Goal: Find specific page/section: Find specific page/section

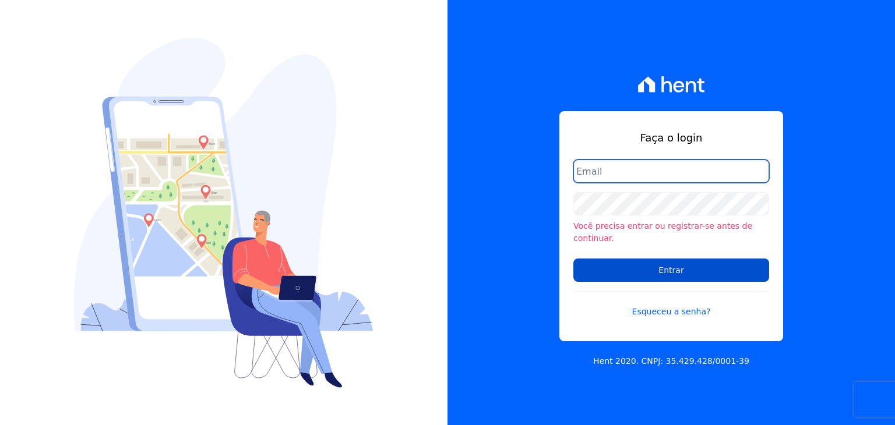
type input "hellen@3pnegociosimobiliarios.com.br"
click at [635, 264] on input "Entrar" at bounding box center [671, 270] width 196 height 23
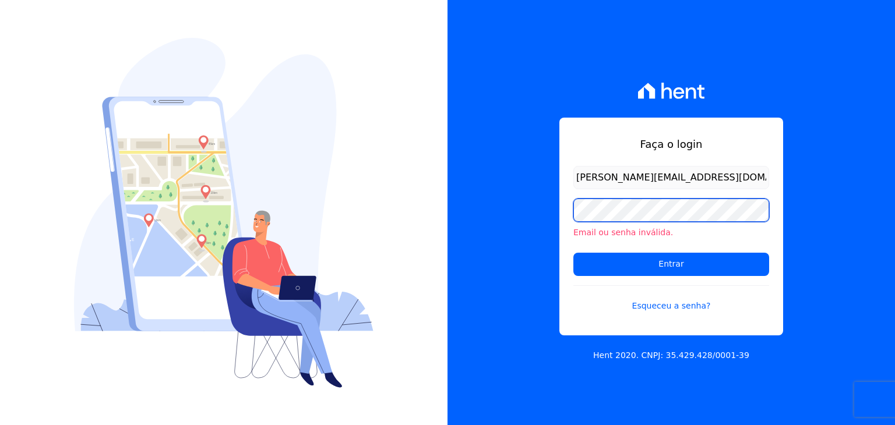
click at [515, 200] on div "Faça o login hellen@3pnegociosimobiliarios.com.br Email ou senha inválida. Entr…" at bounding box center [670, 212] width 447 height 425
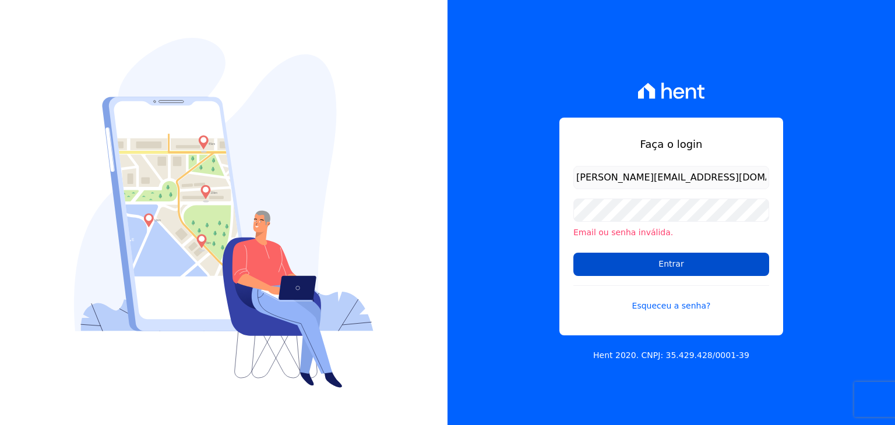
click at [624, 266] on input "Entrar" at bounding box center [671, 264] width 196 height 23
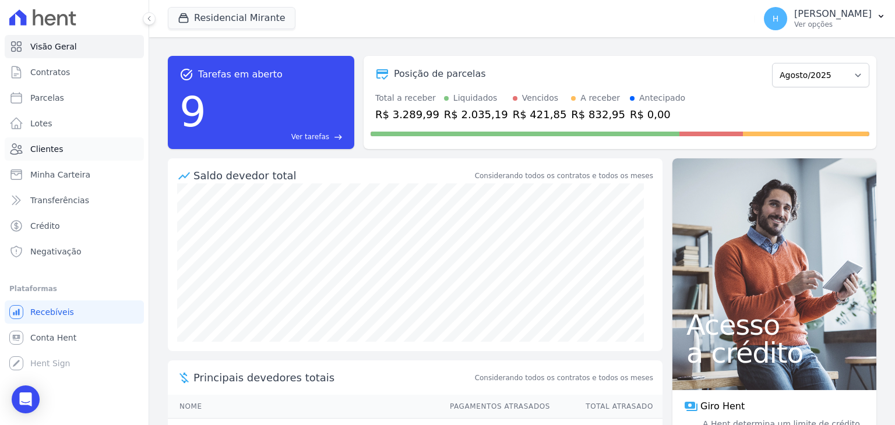
click at [62, 147] on link "Clientes" at bounding box center [74, 148] width 139 height 23
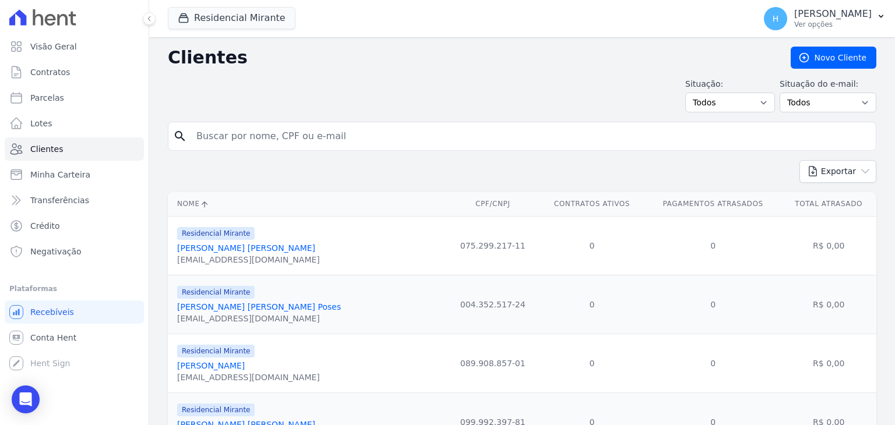
click at [329, 133] on input "search" at bounding box center [529, 136] width 681 height 23
paste input "[PERSON_NAME] [PERSON_NAME]"
type input "[PERSON_NAME] [PERSON_NAME]"
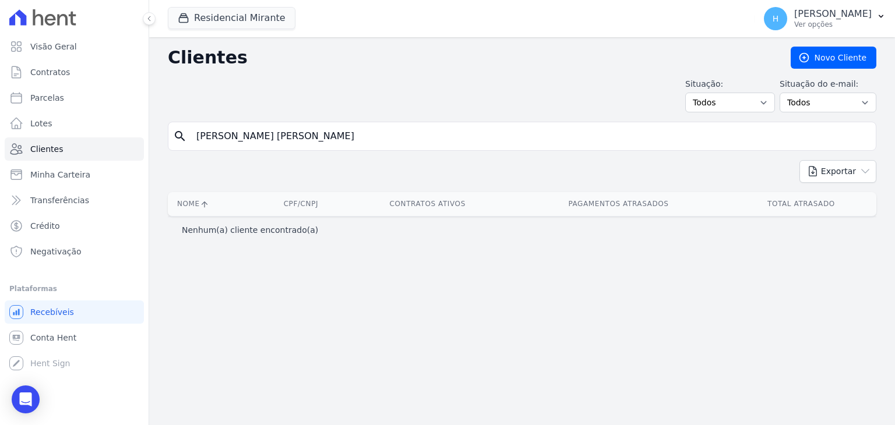
drag, startPoint x: 359, startPoint y: 139, endPoint x: 309, endPoint y: 140, distance: 50.1
click at [309, 140] on input "[PERSON_NAME] [PERSON_NAME]" at bounding box center [529, 136] width 681 height 23
type input "[PERSON_NAME]"
click at [203, 27] on button "Residencial Mirante" at bounding box center [232, 18] width 128 height 22
click at [204, 24] on button "Residencial Mirante" at bounding box center [232, 18] width 128 height 22
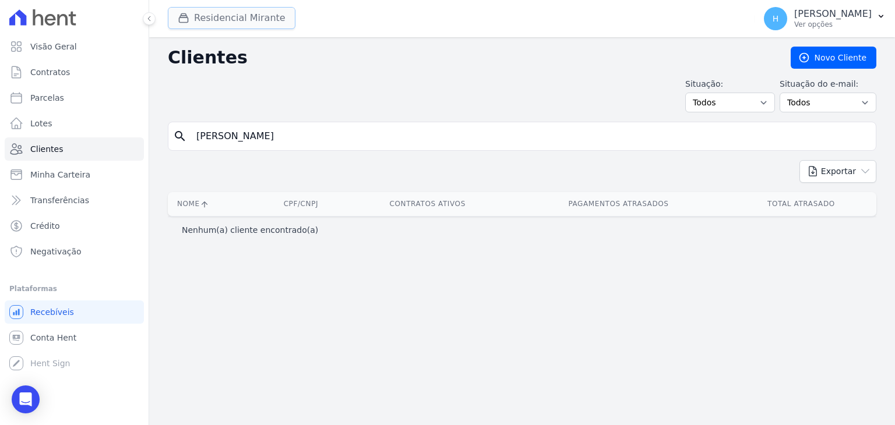
click at [209, 15] on button "Residencial Mirante" at bounding box center [232, 18] width 128 height 22
click at [231, 21] on button "Residencial Mirante" at bounding box center [232, 18] width 128 height 22
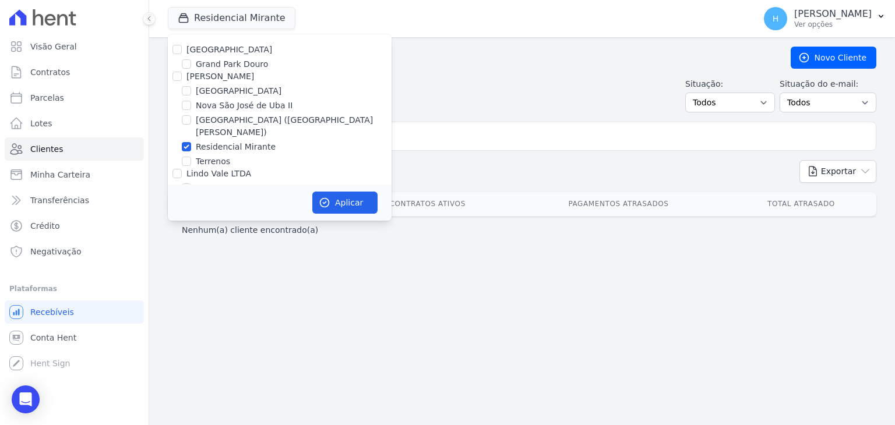
click at [190, 141] on div "Residencial Mirante" at bounding box center [280, 147] width 224 height 12
click at [189, 142] on input "Residencial Mirante" at bounding box center [186, 146] width 9 height 9
checkbox input "false"
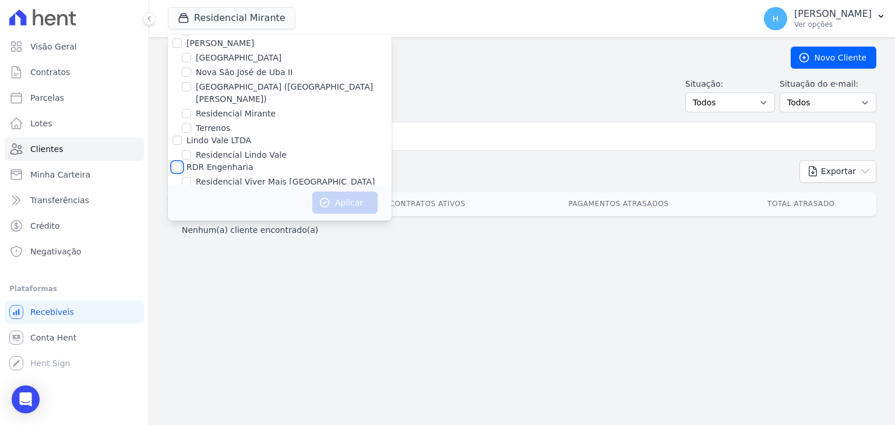
click at [177, 163] on input "RDR Engenharia" at bounding box center [176, 167] width 9 height 9
checkbox input "true"
click at [353, 199] on button "Aplicar" at bounding box center [344, 203] width 65 height 22
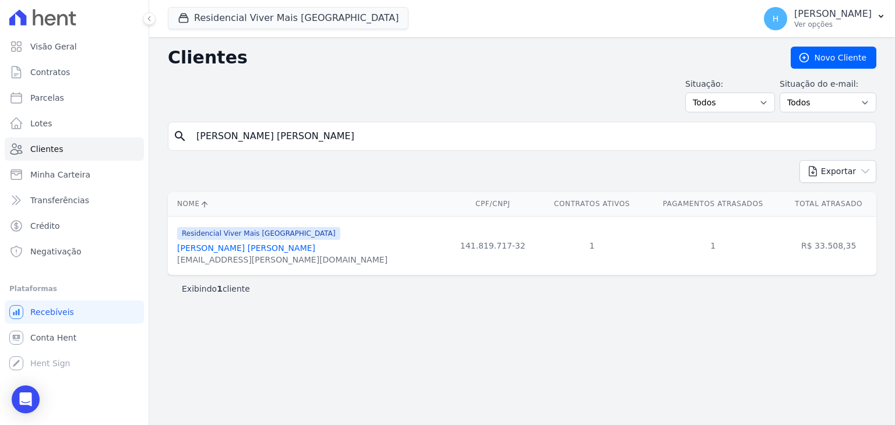
click at [365, 133] on input "[PERSON_NAME] [PERSON_NAME]" at bounding box center [529, 136] width 681 height 23
click at [263, 245] on link "[PERSON_NAME] [PERSON_NAME]" at bounding box center [246, 247] width 138 height 9
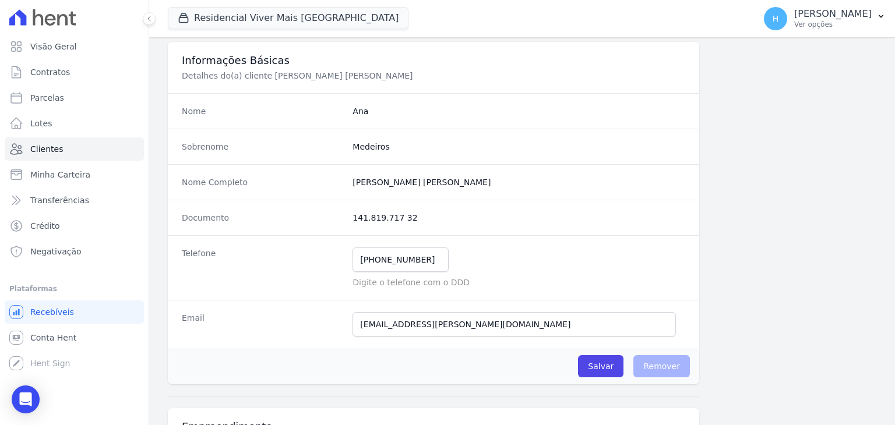
scroll to position [641, 0]
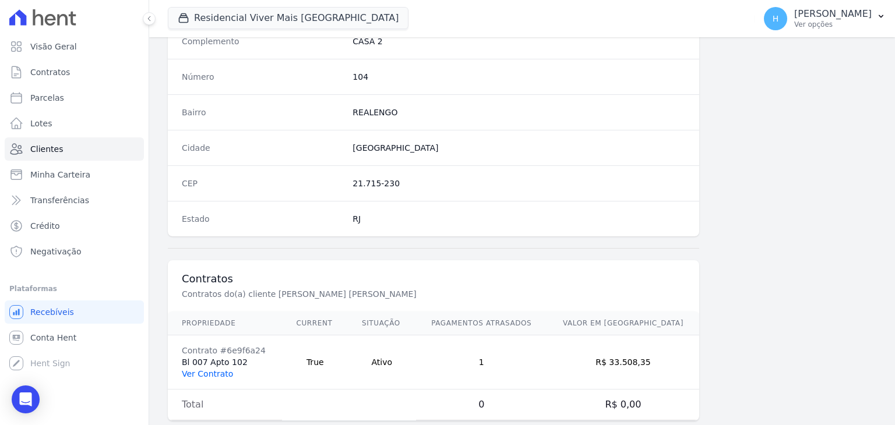
click at [198, 373] on link "Ver Contrato" at bounding box center [207, 373] width 51 height 9
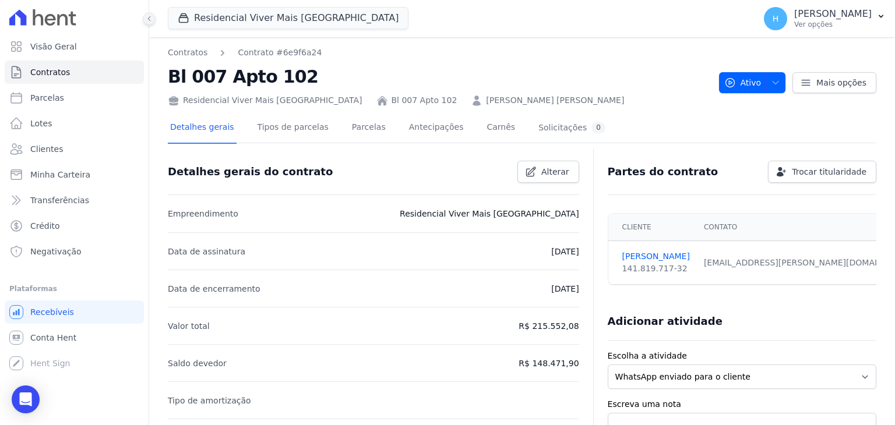
click at [147, 22] on icon at bounding box center [149, 18] width 7 height 7
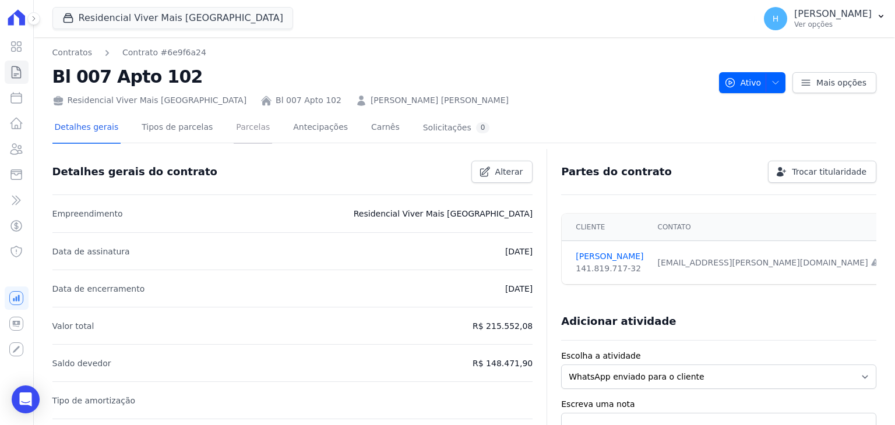
click at [238, 128] on link "Parcelas" at bounding box center [253, 128] width 38 height 31
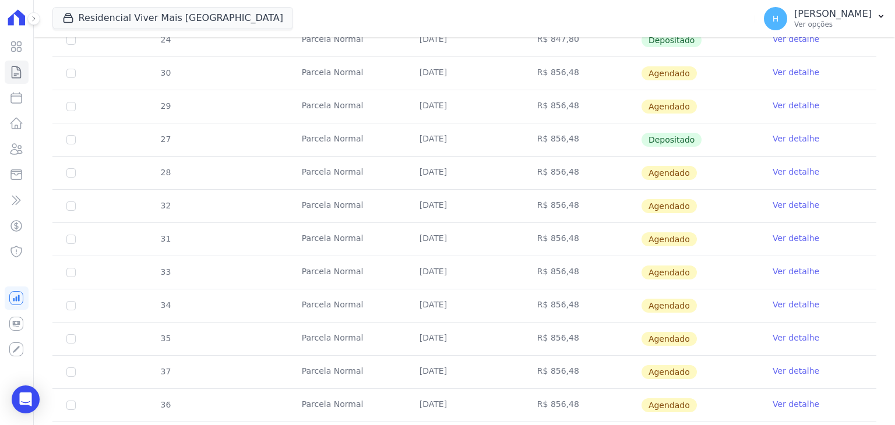
scroll to position [1165, 0]
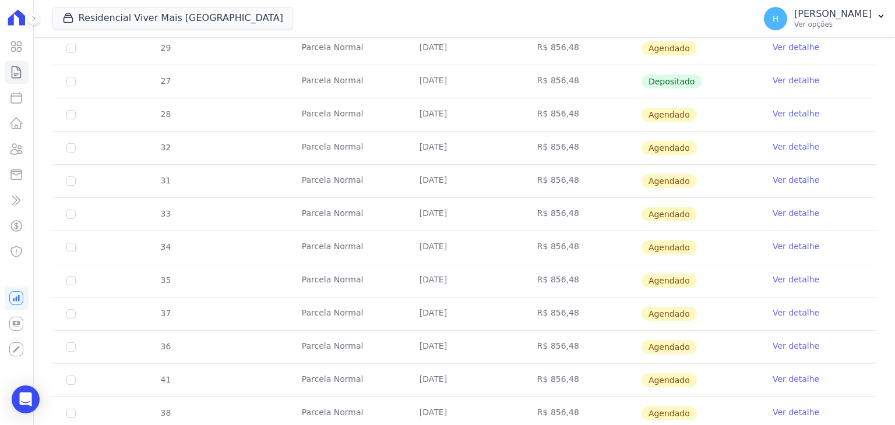
drag, startPoint x: 566, startPoint y: 243, endPoint x: 532, endPoint y: 243, distance: 34.4
click at [532, 243] on td "R$ 856,48" at bounding box center [582, 247] width 118 height 33
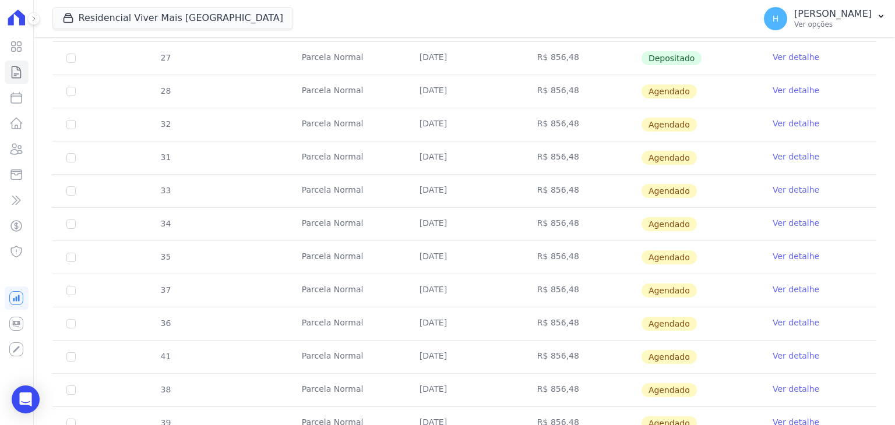
scroll to position [1130, 0]
